Goal: Communication & Community: Answer question/provide support

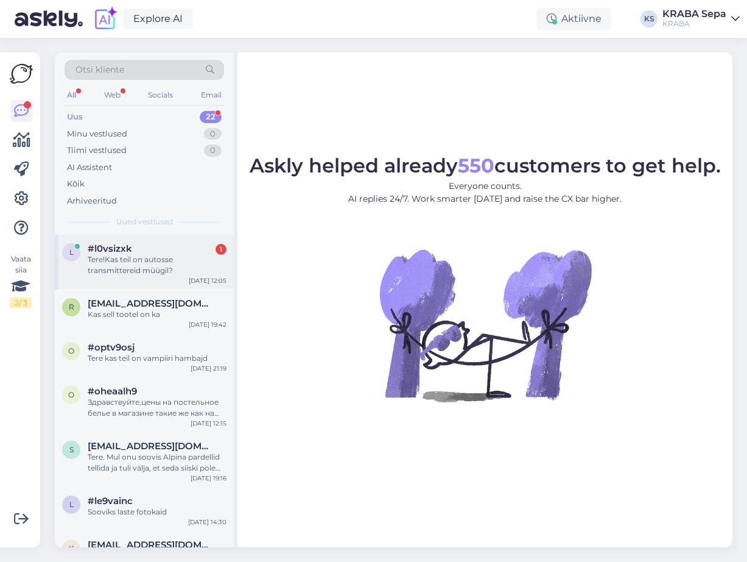
click at [166, 245] on div "#l0vsizxk 1" at bounding box center [157, 248] width 139 height 11
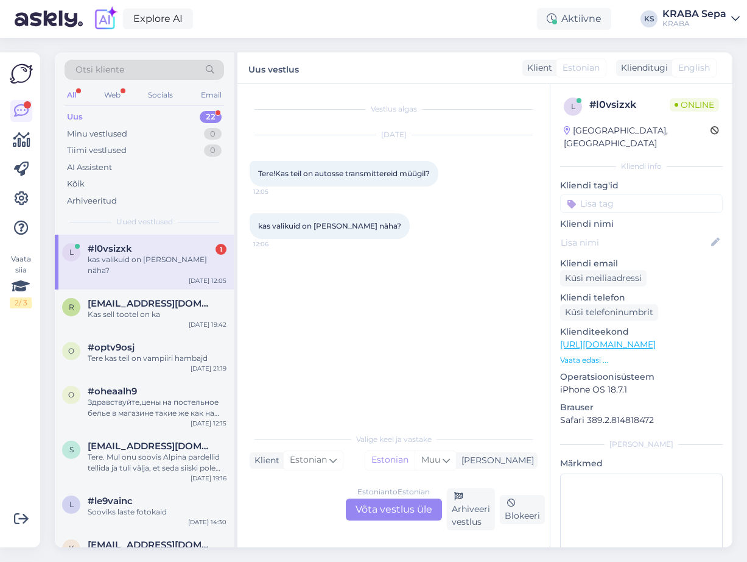
click at [376, 510] on div "Estonian to Estonian Võta vestlus üle" at bounding box center [394, 509] width 96 height 22
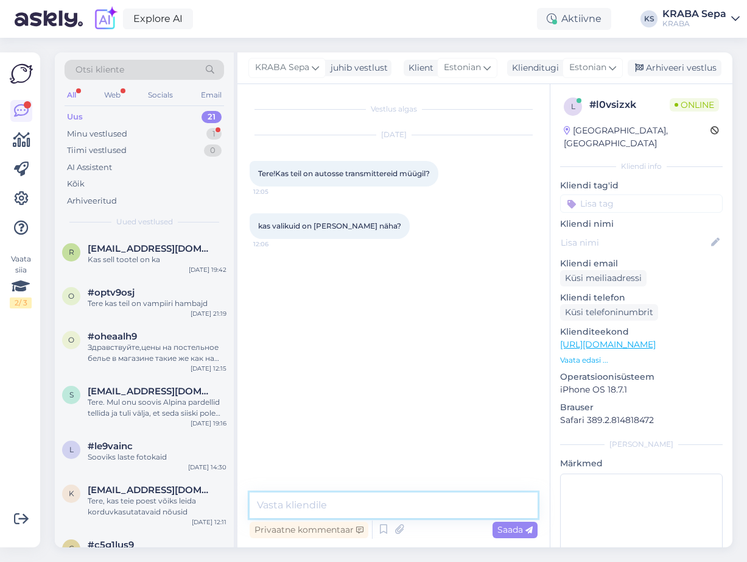
click at [364, 502] on textarea at bounding box center [394, 505] width 288 height 26
type textarea "Tere! Need on müügil ainult poes kohapeal."
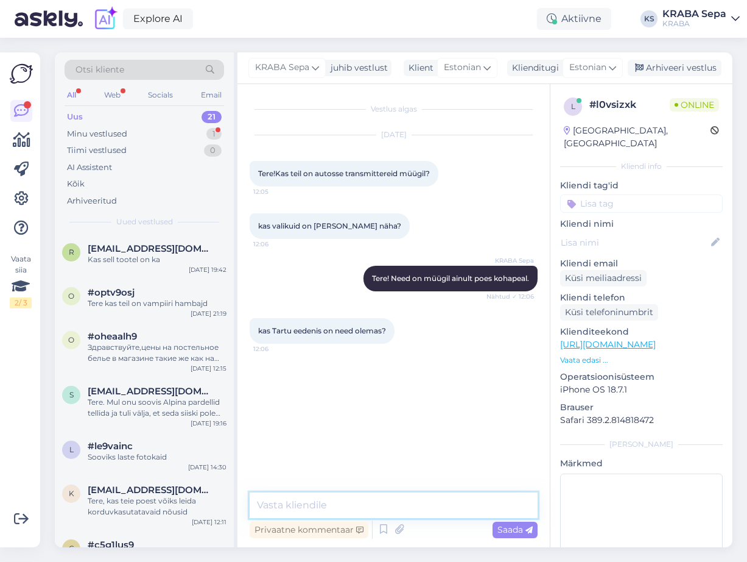
click at [323, 501] on textarea at bounding box center [394, 505] width 288 height 26
type textarea "p"
type textarea "ei oska kindlalt öelda aga midagi vast on [PERSON_NAME]"
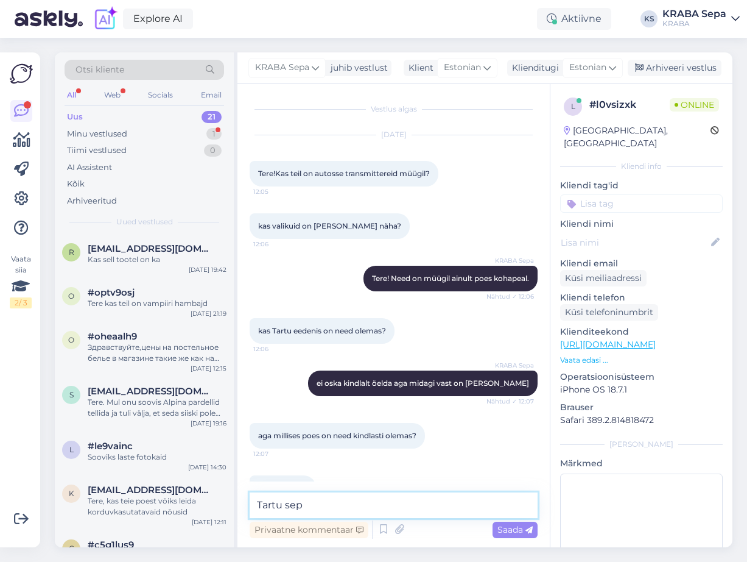
scroll to position [33, 0]
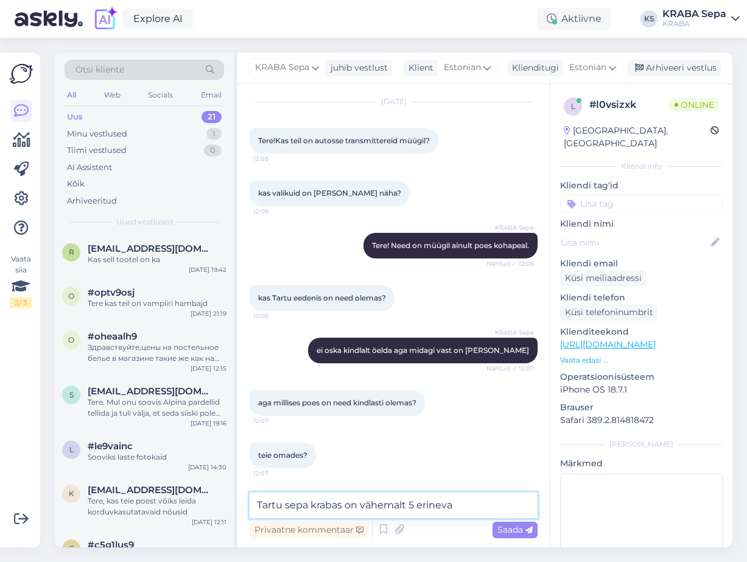
type textarea "Tartu sepa krabas on vähemalt 5 erinevat"
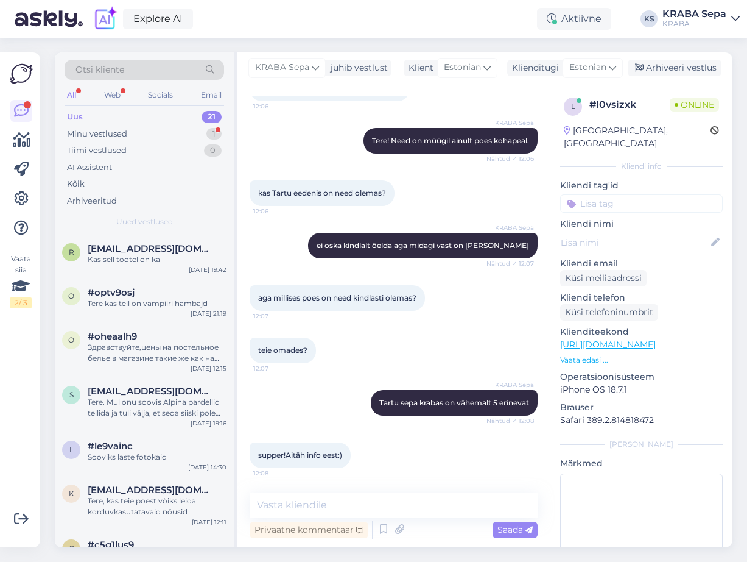
scroll to position [190, 0]
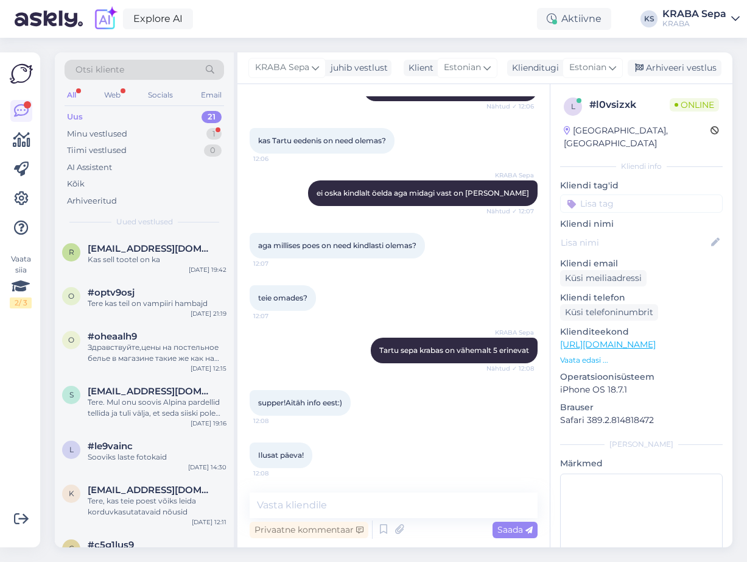
click at [437, 409] on div "supper!Aitäh info eest:) 12:08" at bounding box center [394, 402] width 288 height 52
